Goal: Task Accomplishment & Management: Use online tool/utility

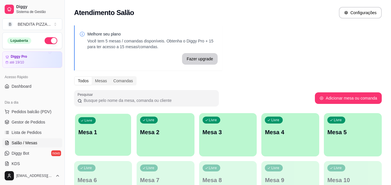
click at [104, 141] on div "Livre Mesa 1" at bounding box center [103, 131] width 56 height 35
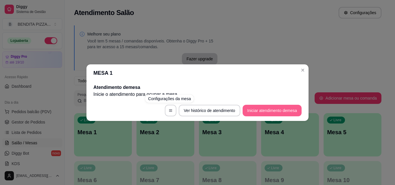
click at [278, 108] on button "Iniciar atendimento de mesa" at bounding box center [272, 111] width 59 height 12
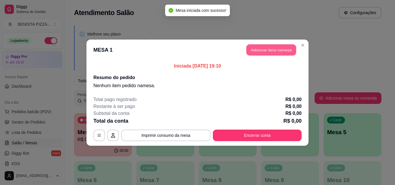
click at [280, 49] on button "Adicionar itens na mesa" at bounding box center [271, 49] width 50 height 11
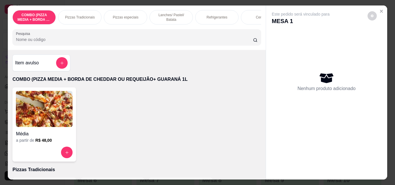
click at [78, 15] on p "Pizzas Tradicionais" at bounding box center [80, 17] width 30 height 5
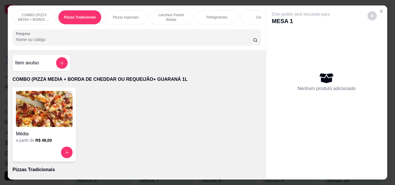
scroll to position [15, 0]
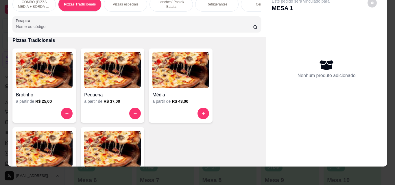
click at [123, 162] on img at bounding box center [112, 149] width 57 height 36
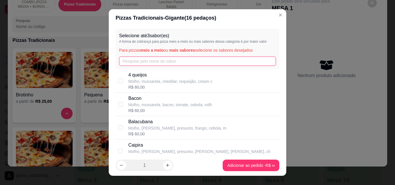
click at [178, 58] on input "text" at bounding box center [197, 61] width 157 height 9
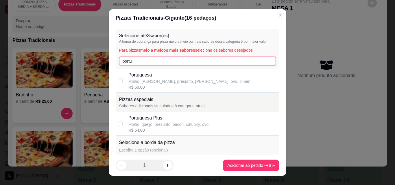
type input "portu"
click at [166, 75] on p "Portuguesa" at bounding box center [189, 75] width 122 height 7
checkbox input "true"
click at [154, 62] on input "portu" at bounding box center [197, 61] width 157 height 9
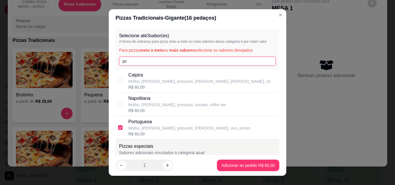
type input "p"
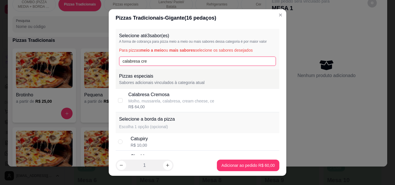
type input "calabresa cre"
click at [167, 101] on div "Molho, mussarela, calabresa, cream cheese, ce" at bounding box center [171, 101] width 86 height 6
checkbox input "true"
click at [180, 62] on input "calabresa cre" at bounding box center [197, 61] width 157 height 9
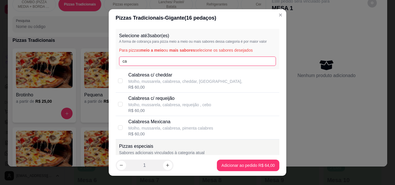
type input "c"
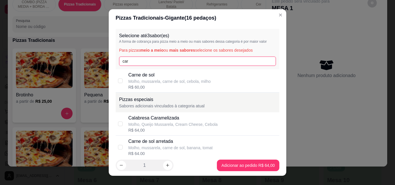
type input "car"
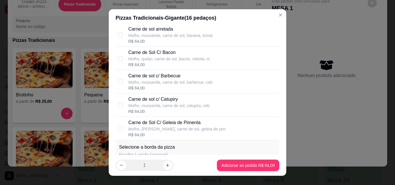
click at [217, 73] on div "Carne de sol c/ Barbecue Molho, mussarela, carne de sol, barbecue, ceb R$ 64,00" at bounding box center [202, 82] width 149 height 19
checkbox input "true"
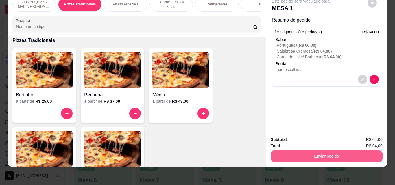
click at [338, 155] on button "Enviar pedido" at bounding box center [327, 157] width 112 height 12
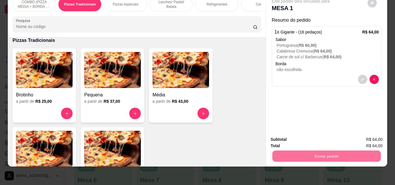
click at [377, 137] on button "Enviar pedido" at bounding box center [368, 137] width 32 height 11
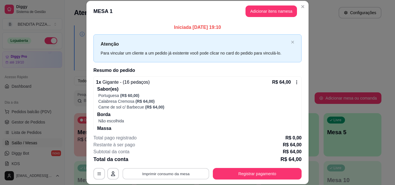
click at [145, 174] on button "Imprimir consumo da mesa" at bounding box center [166, 173] width 87 height 11
